Goal: Communication & Community: Ask a question

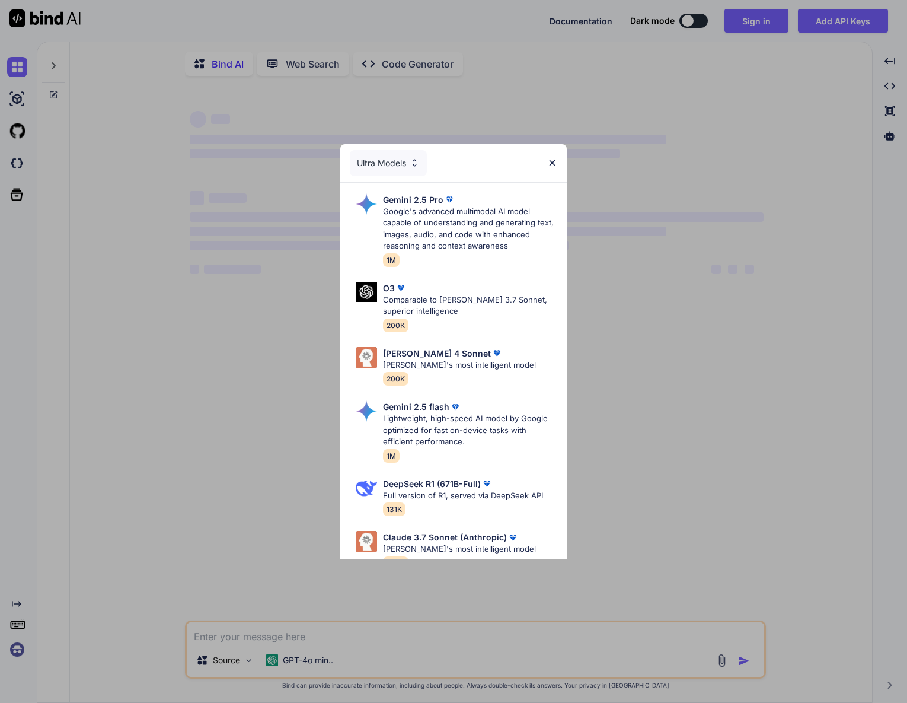
click at [553, 160] on img at bounding box center [552, 163] width 10 height 10
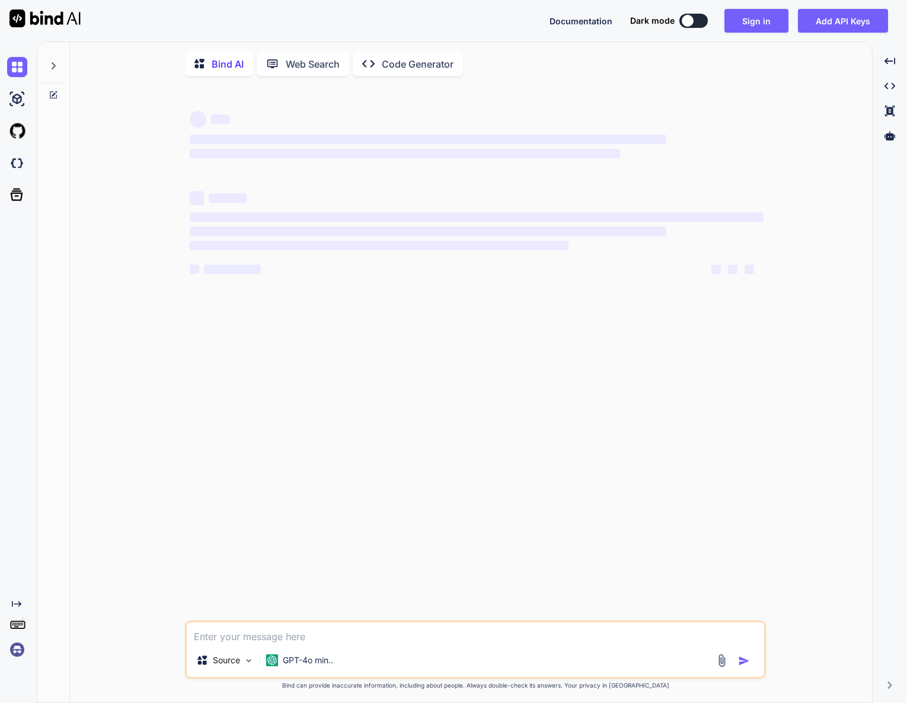
type textarea "x"
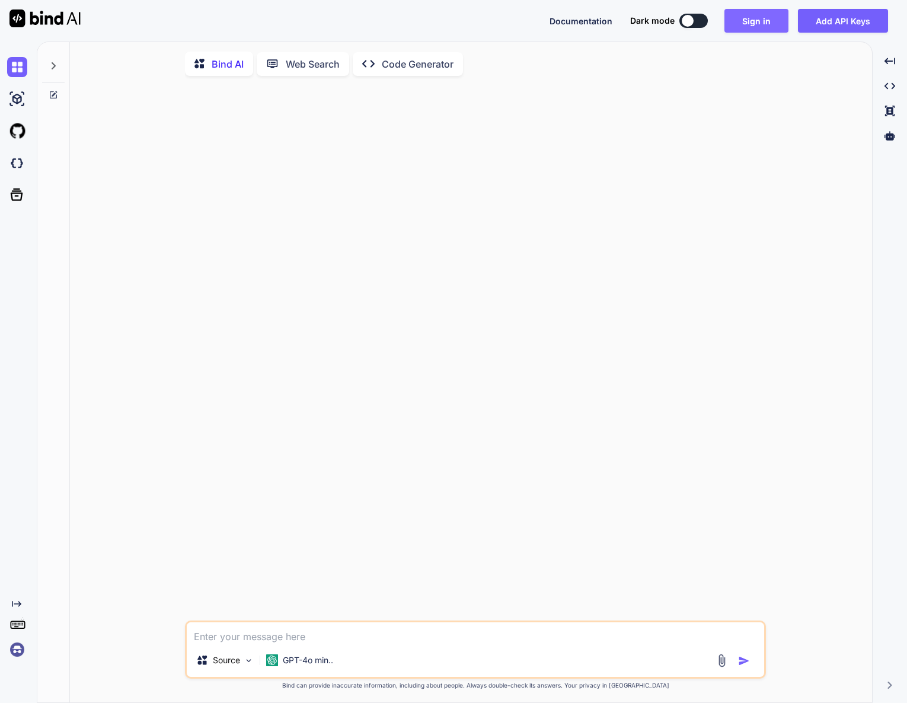
click at [758, 20] on button "Sign in" at bounding box center [757, 21] width 64 height 24
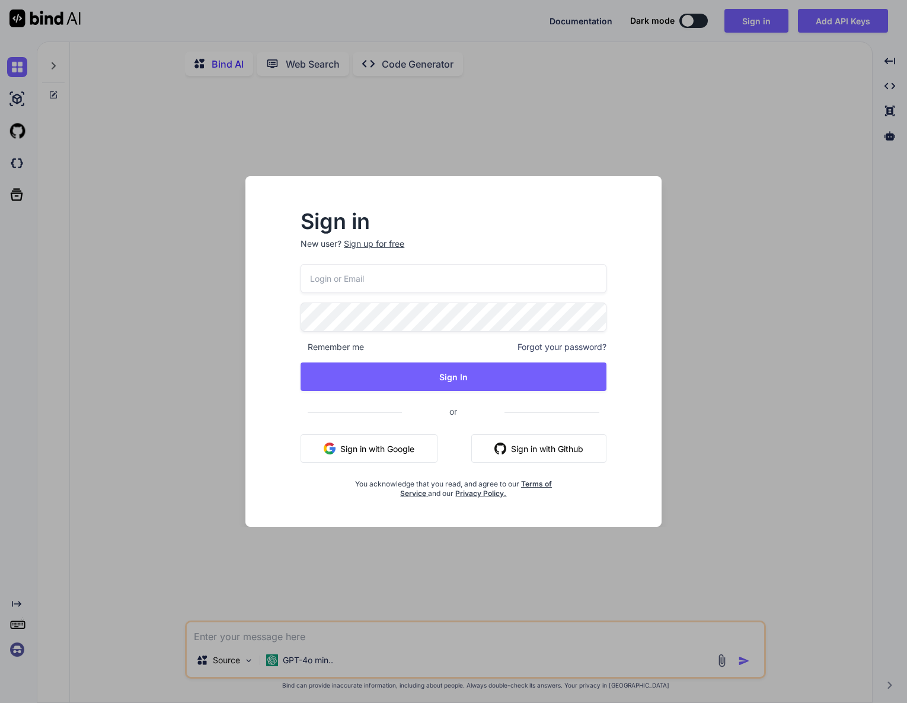
type input "[PERSON_NAME][EMAIL_ADDRESS][DOMAIN_NAME]"
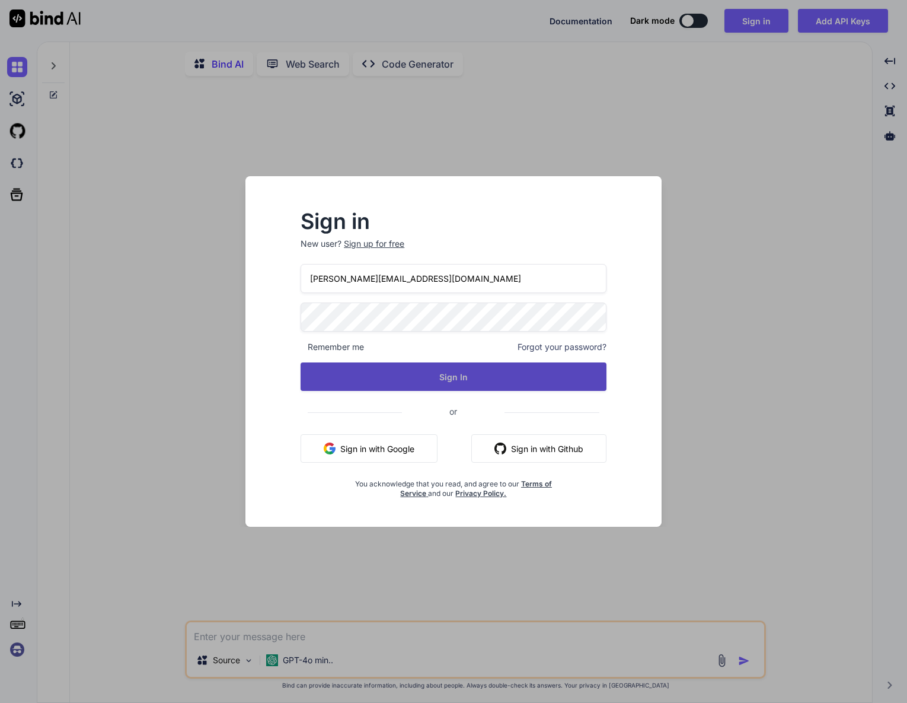
click at [461, 371] on button "Sign In" at bounding box center [454, 376] width 306 height 28
click at [454, 378] on button "Sign In" at bounding box center [454, 376] width 306 height 28
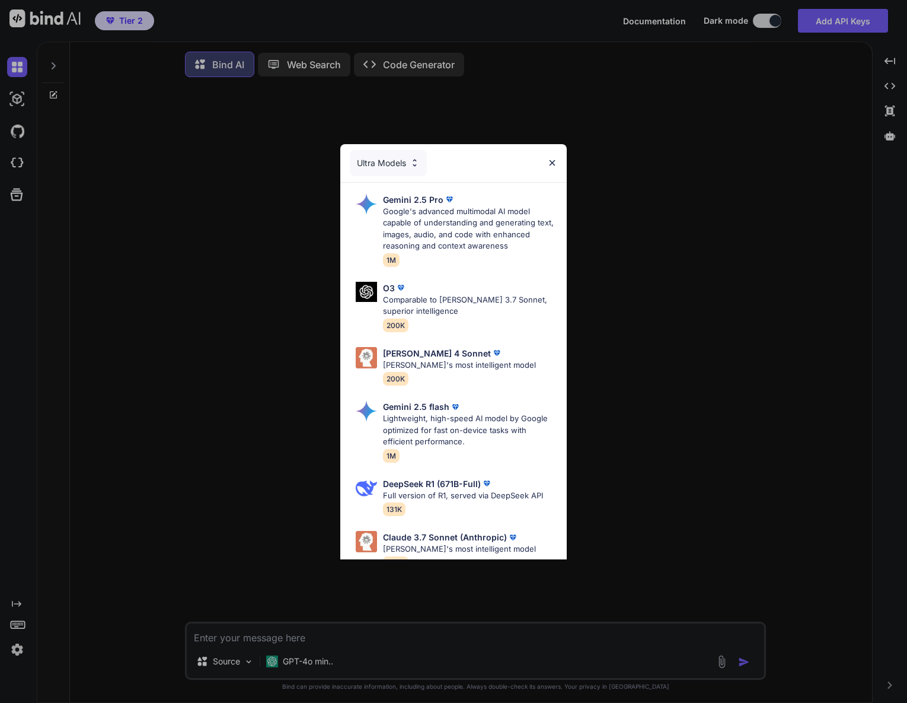
click at [552, 161] on img at bounding box center [552, 163] width 10 height 10
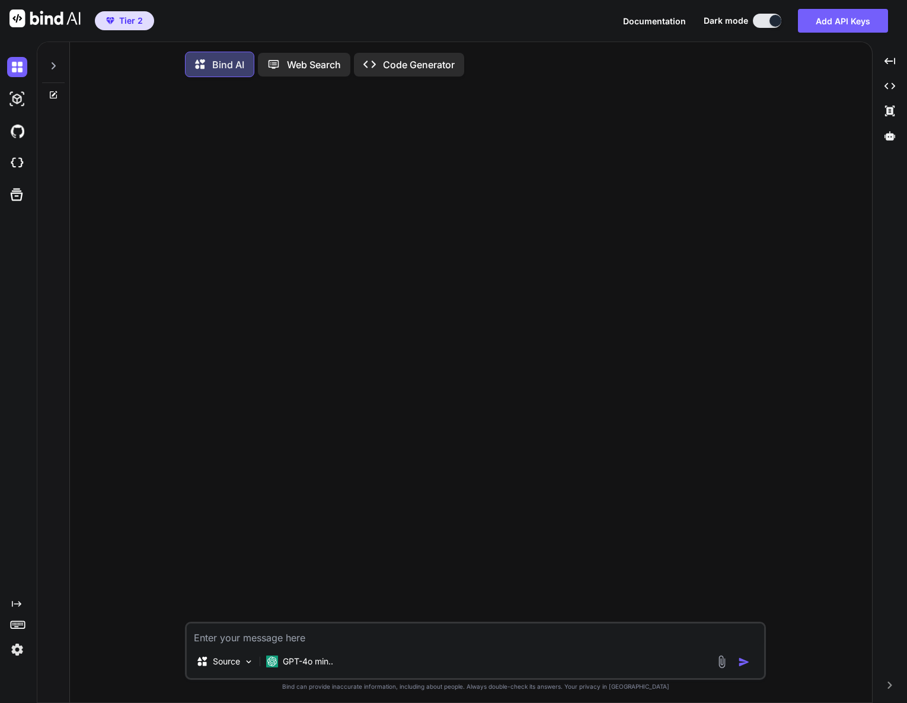
click at [14, 604] on icon "Created with Pixso." at bounding box center [16, 603] width 9 height 9
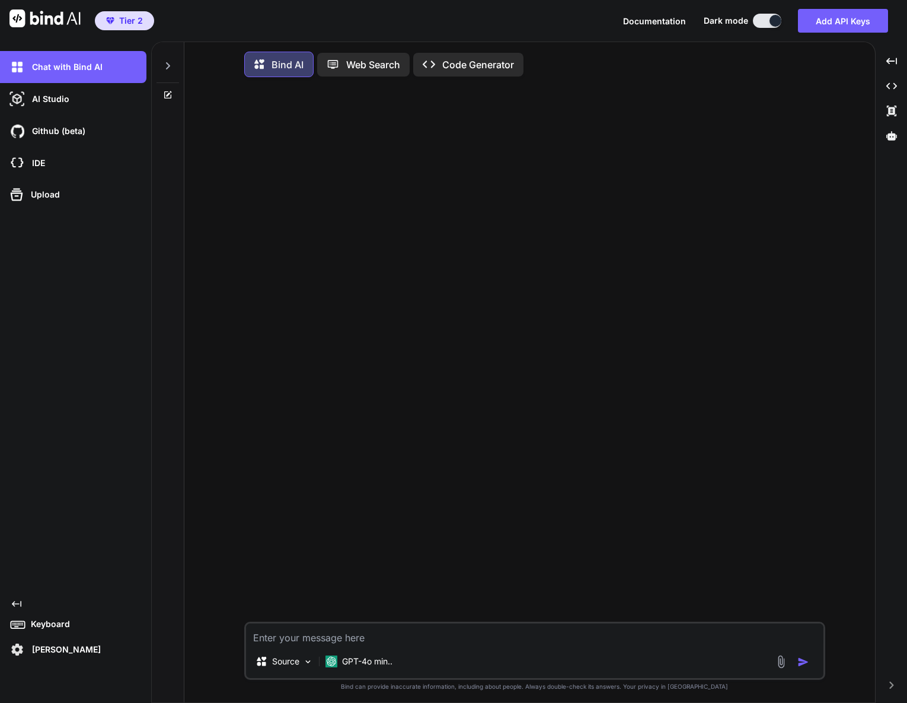
click at [15, 646] on img at bounding box center [17, 649] width 20 height 20
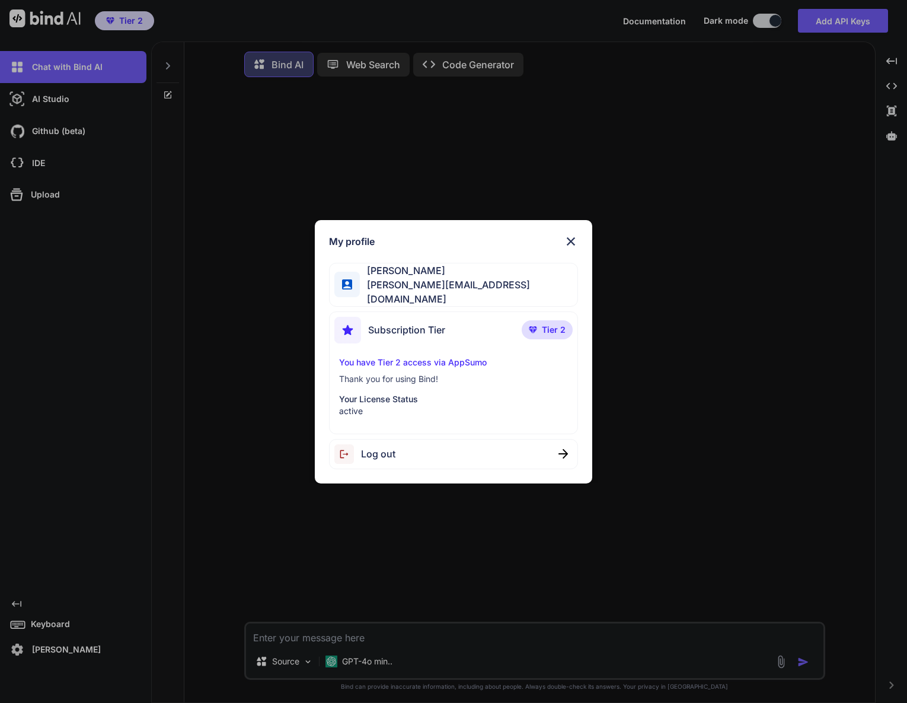
click at [569, 241] on img at bounding box center [571, 241] width 14 height 14
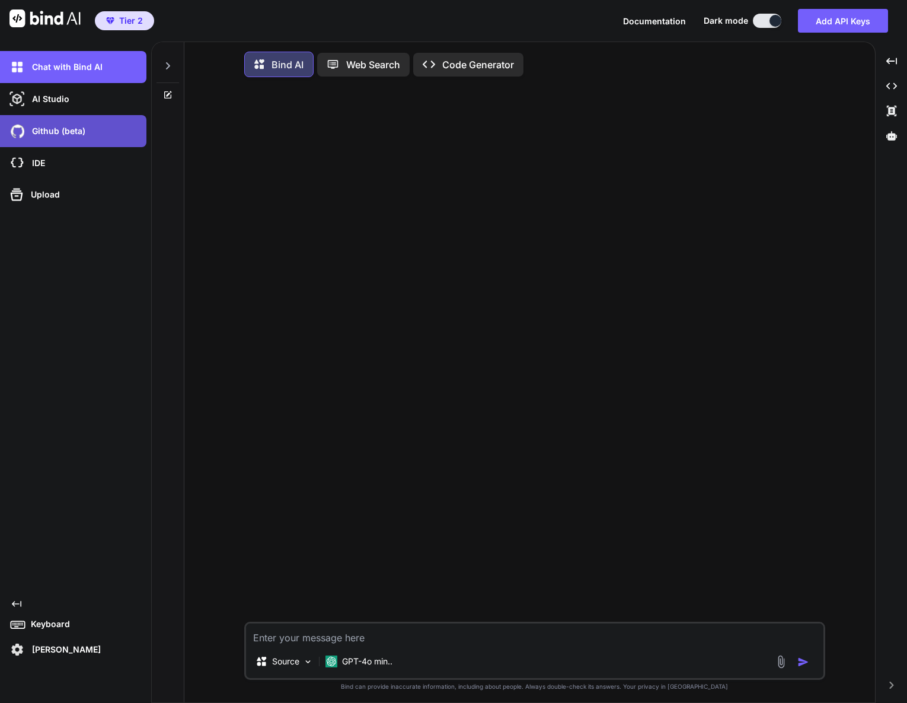
click at [51, 131] on p "Github (beta)" at bounding box center [56, 131] width 58 height 12
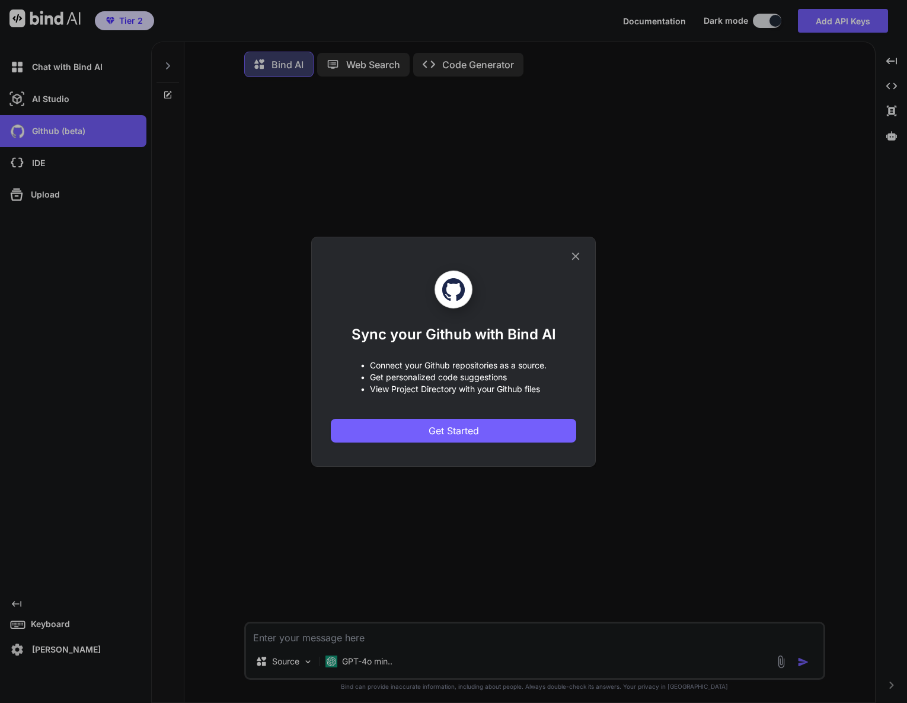
click at [576, 253] on icon at bounding box center [575, 256] width 13 height 13
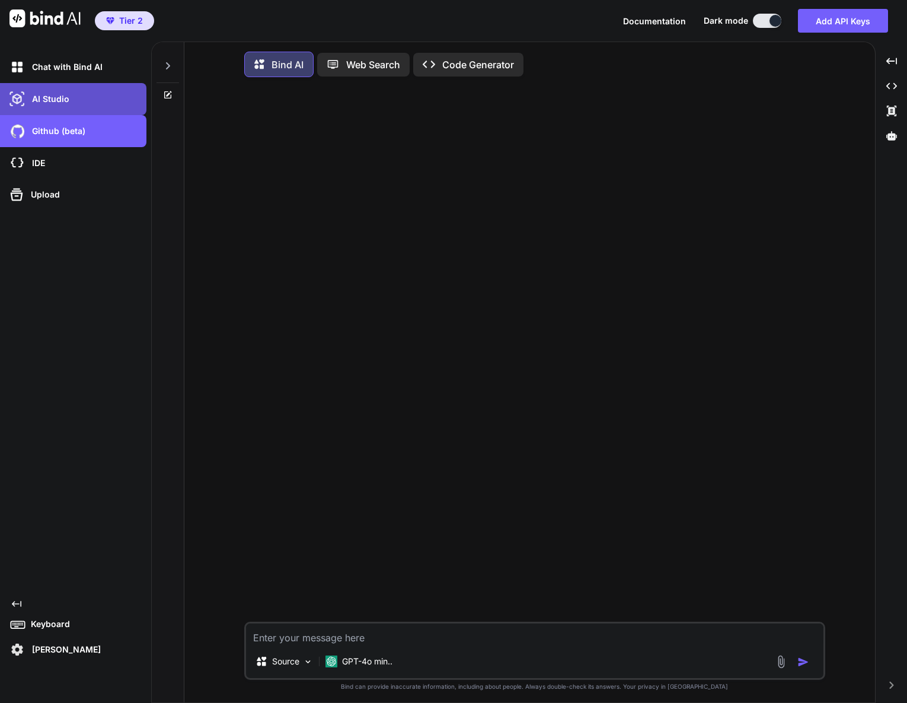
click at [48, 99] on p "AI Studio" at bounding box center [48, 99] width 42 height 12
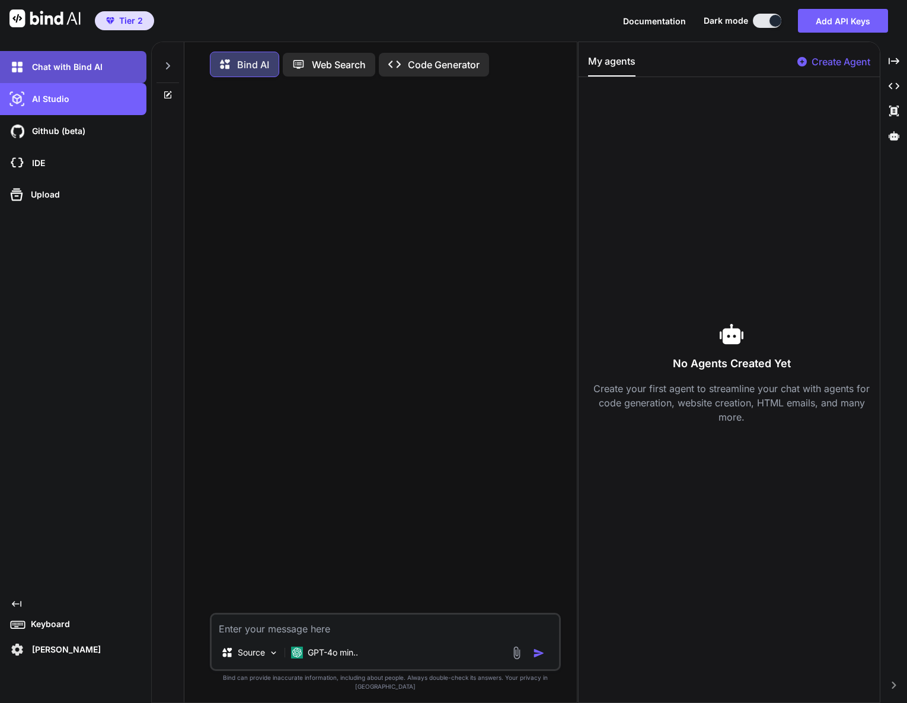
click at [52, 71] on p "Chat with Bind AI" at bounding box center [64, 67] width 75 height 12
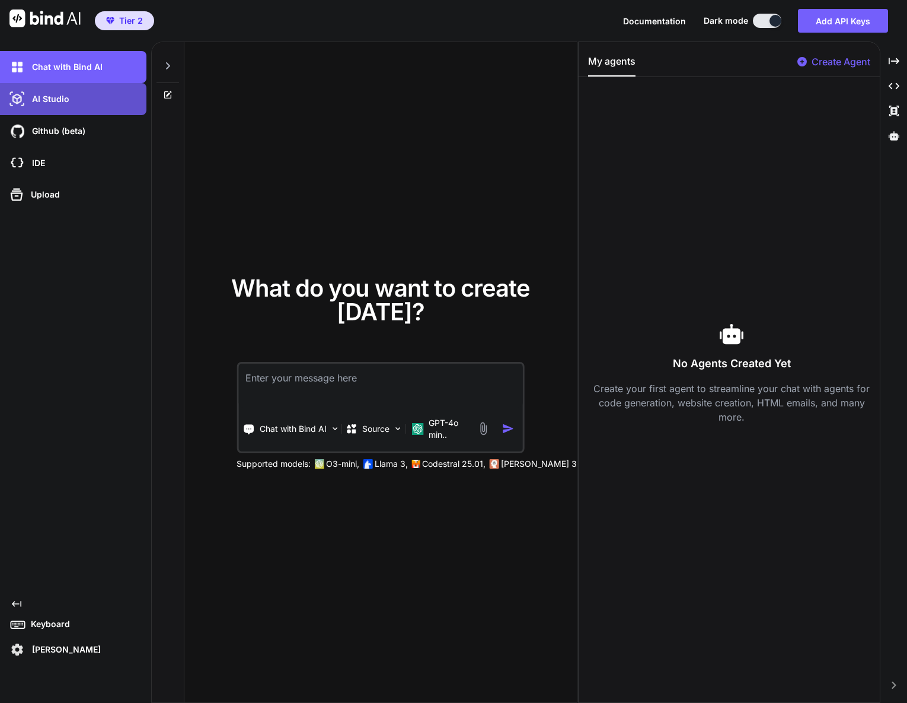
type textarea "x"
